Goal: Transaction & Acquisition: Purchase product/service

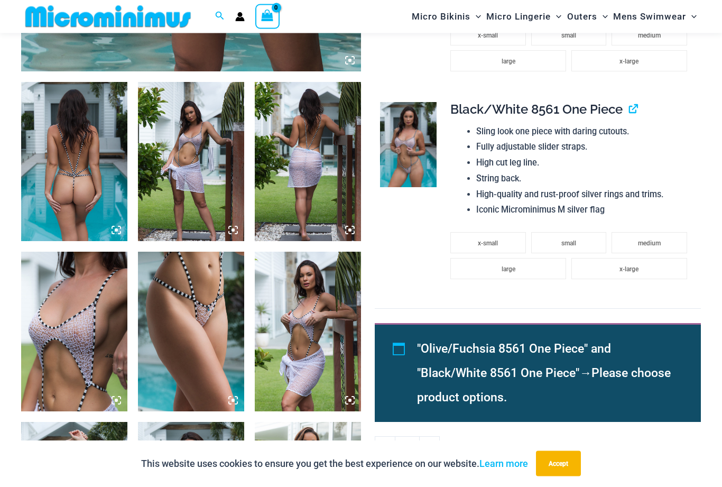
scroll to position [534, 0]
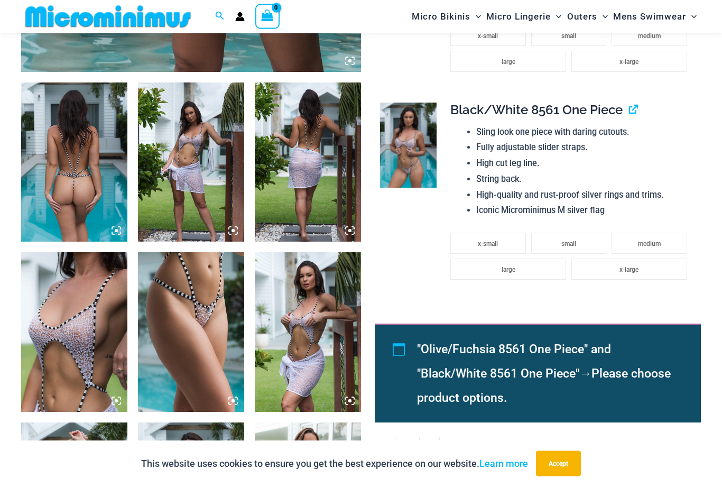
click at [307, 197] on img at bounding box center [308, 162] width 106 height 159
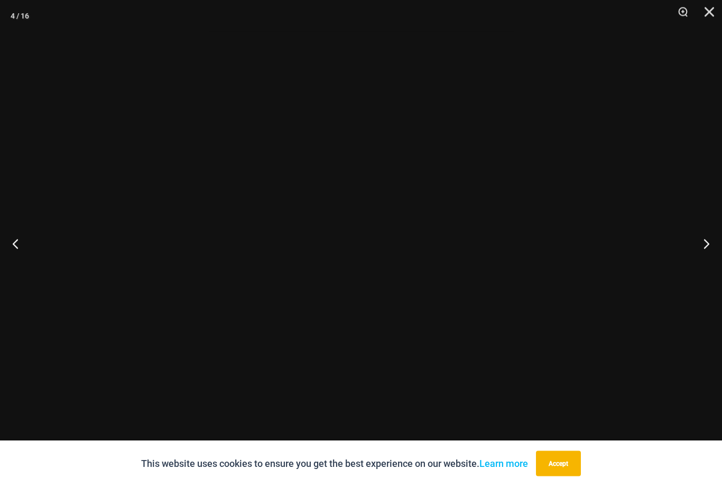
scroll to position [535, 0]
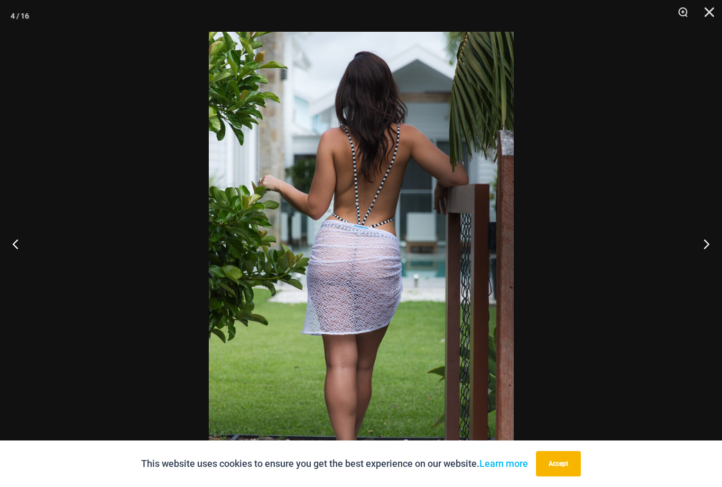
click at [698, 266] on button "Next" at bounding box center [703, 243] width 40 height 53
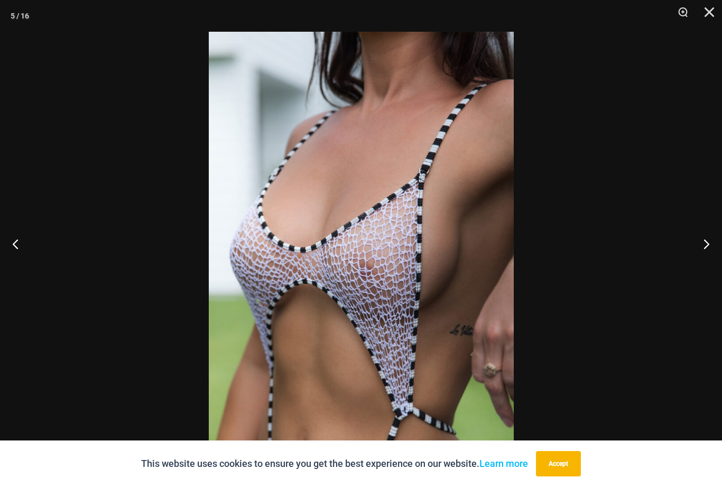
click at [696, 261] on button "Next" at bounding box center [703, 243] width 40 height 53
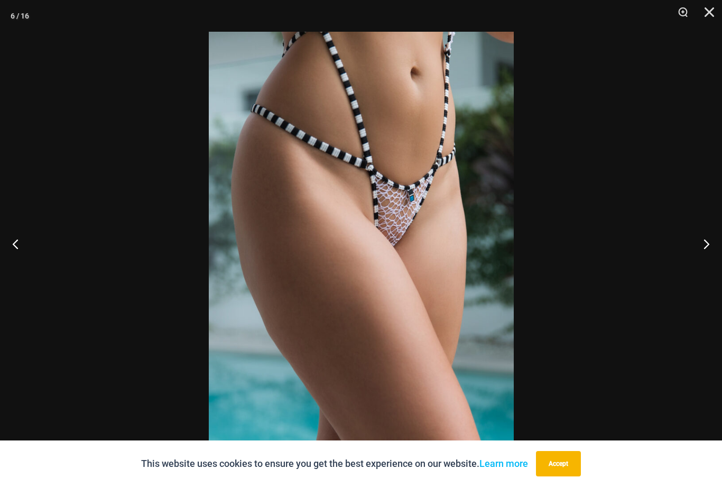
click at [698, 265] on button "Next" at bounding box center [703, 243] width 40 height 53
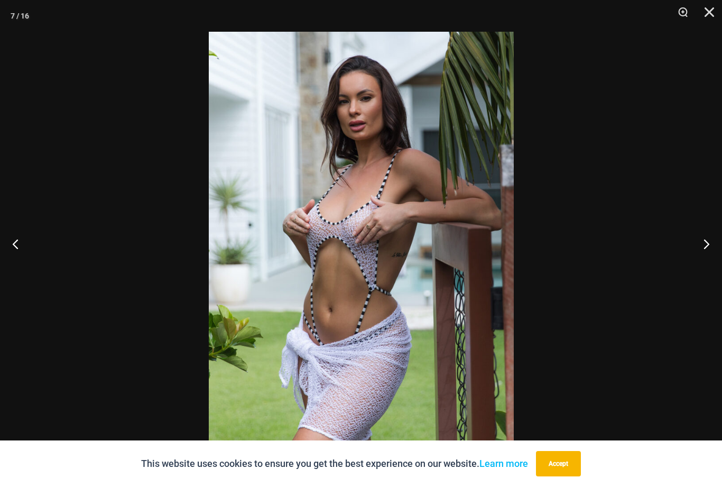
click at [697, 267] on button "Next" at bounding box center [703, 243] width 40 height 53
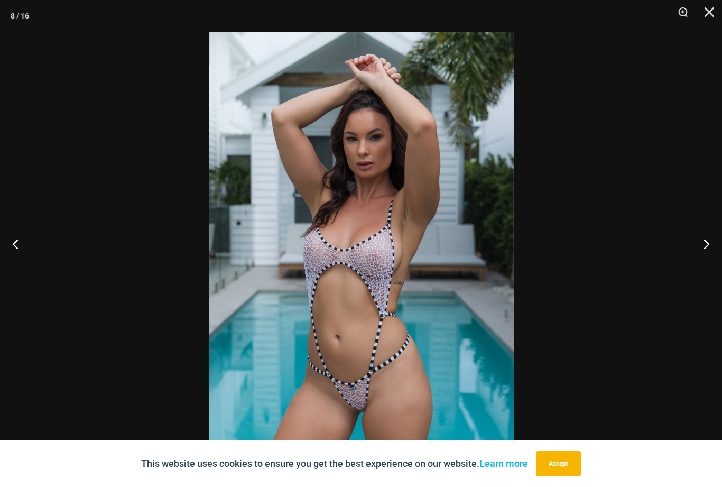
click at [698, 267] on button "Next" at bounding box center [703, 243] width 40 height 53
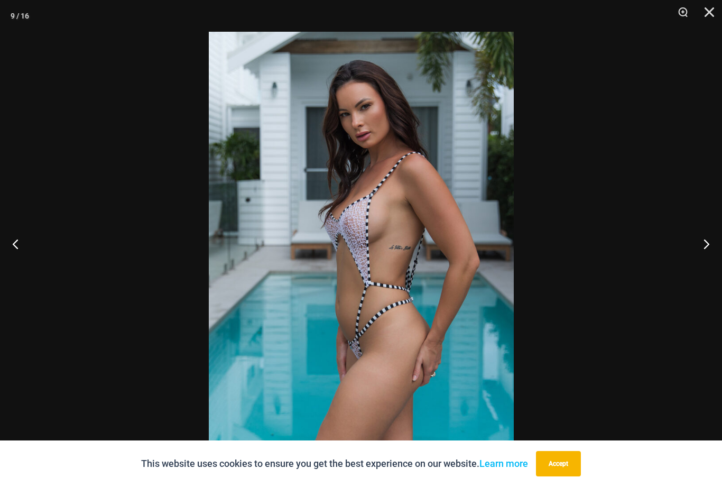
click at [707, 263] on button "Next" at bounding box center [703, 243] width 40 height 53
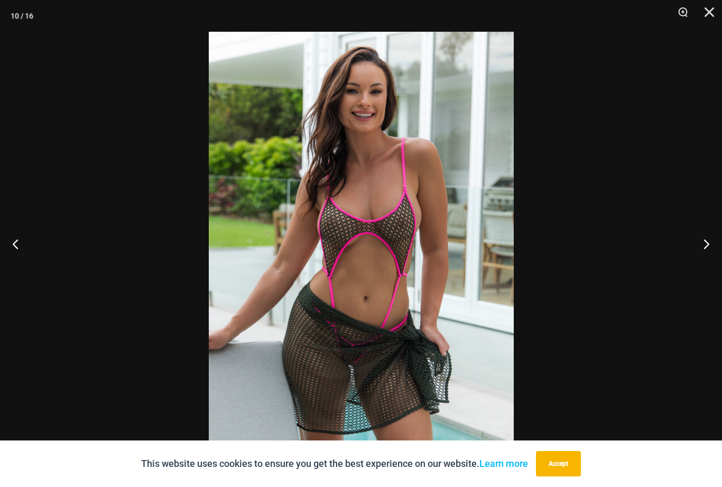
click at [700, 269] on button "Next" at bounding box center [703, 243] width 40 height 53
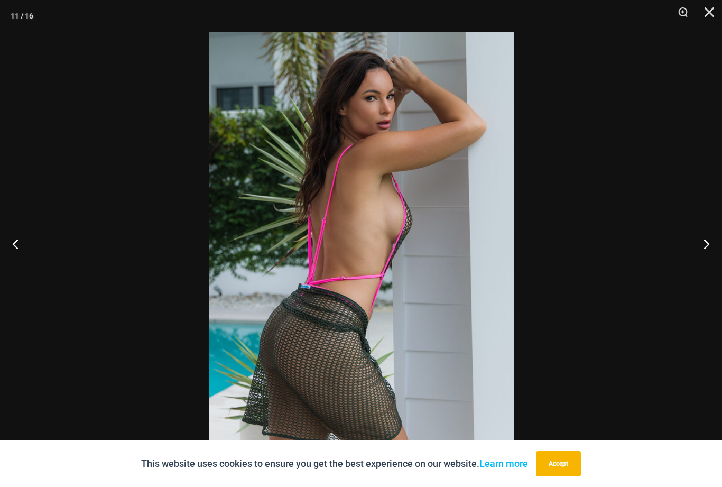
click at [700, 269] on button "Next" at bounding box center [703, 243] width 40 height 53
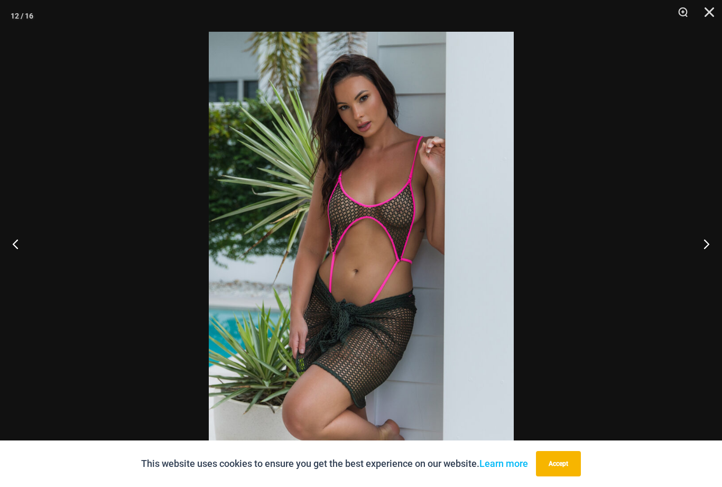
click at [699, 269] on button "Next" at bounding box center [703, 243] width 40 height 53
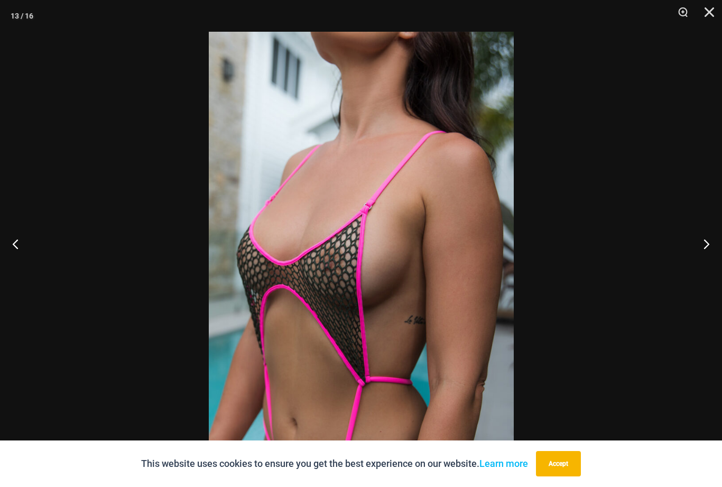
click at [696, 262] on button "Next" at bounding box center [703, 243] width 40 height 53
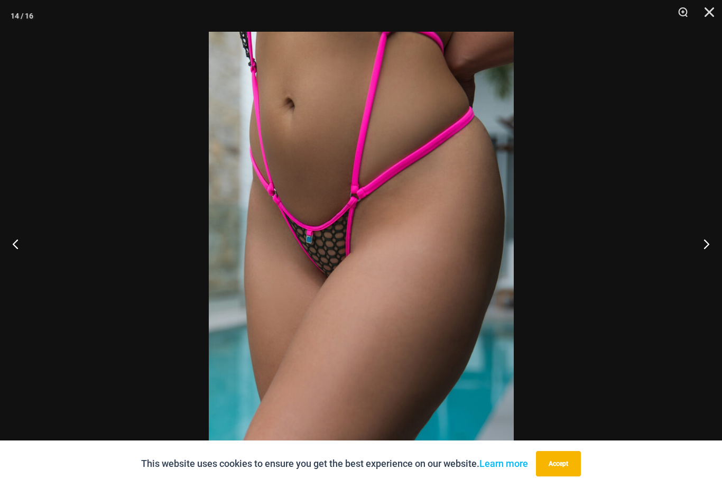
click at [701, 270] on button "Next" at bounding box center [703, 243] width 40 height 53
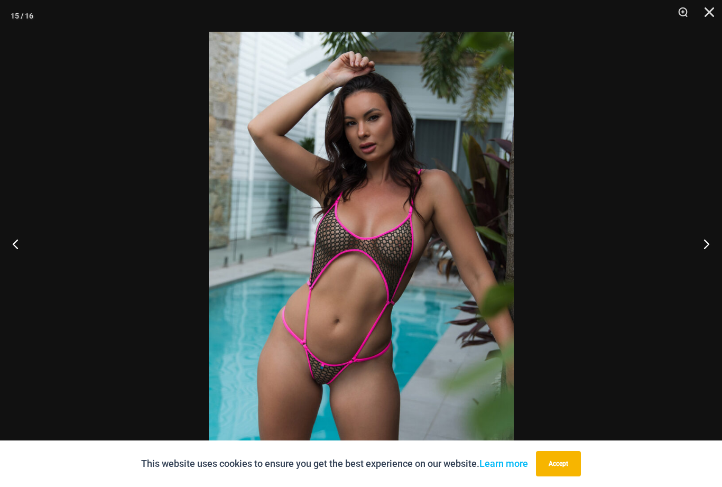
click at [702, 267] on button "Next" at bounding box center [703, 243] width 40 height 53
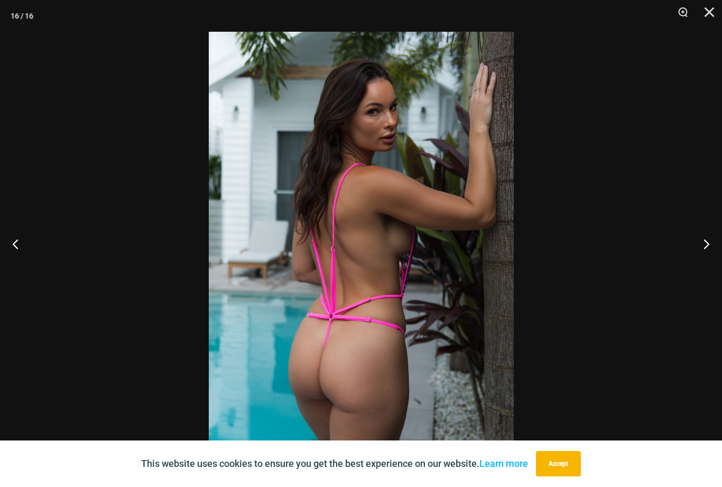
click at [701, 259] on button "Next" at bounding box center [703, 243] width 40 height 53
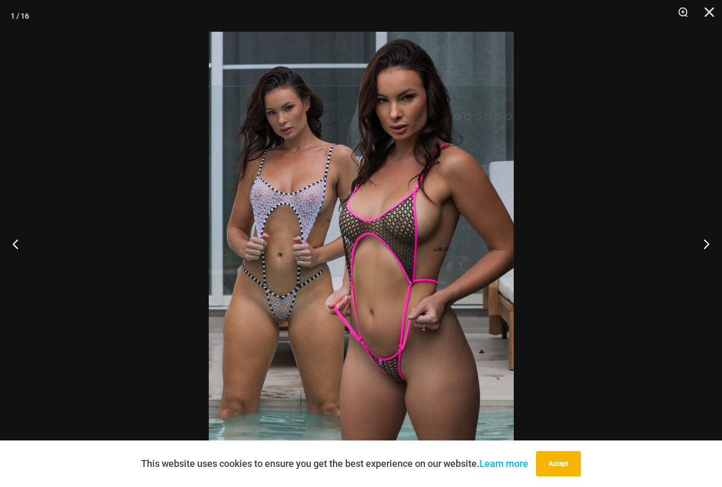
click at [704, 270] on button "Next" at bounding box center [703, 243] width 40 height 53
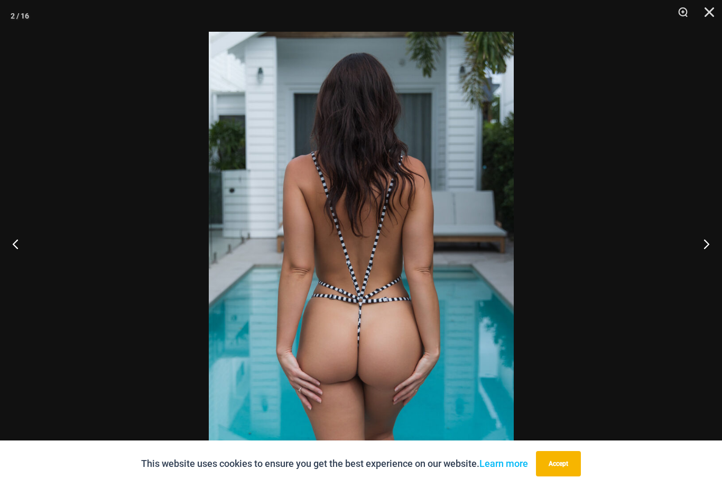
click at [715, 18] on button "Close" at bounding box center [706, 16] width 26 height 32
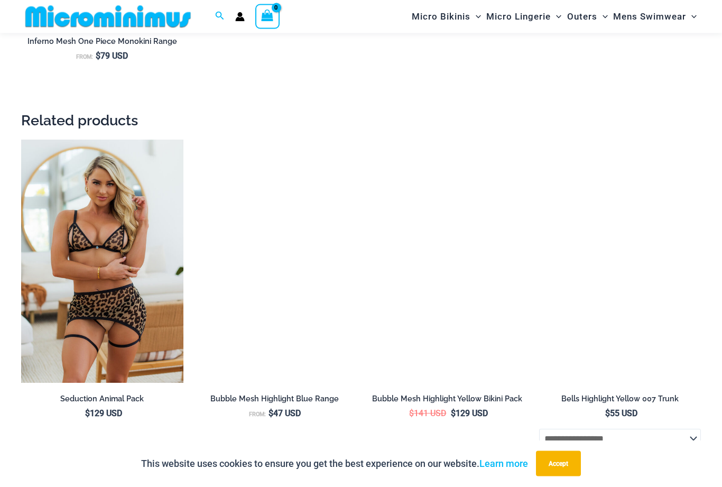
scroll to position [1719, 0]
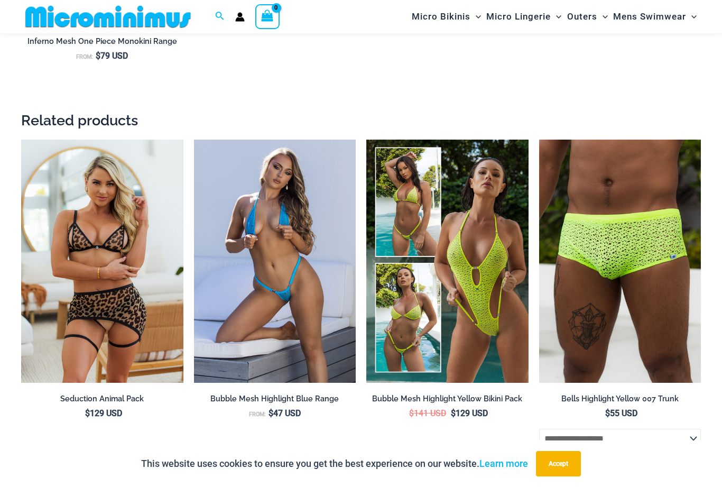
click at [21, 140] on img at bounding box center [21, 140] width 0 height 0
